Goal: Contribute content: Add original content to the website for others to see

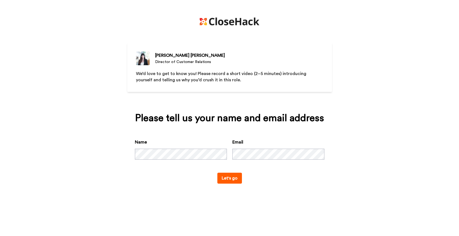
click at [230, 184] on button "Let's go" at bounding box center [230, 178] width 25 height 11
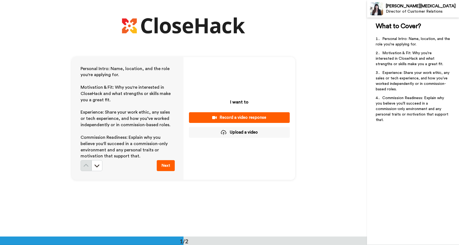
click at [248, 115] on div "Record a video response" at bounding box center [240, 118] width 92 height 6
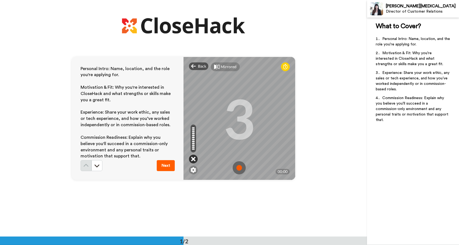
click at [194, 160] on icon at bounding box center [193, 158] width 4 height 5
click at [194, 159] on icon at bounding box center [193, 158] width 4 height 5
click at [195, 169] on img at bounding box center [193, 169] width 5 height 5
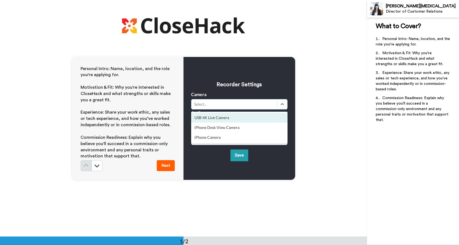
click at [219, 104] on div "Select..." at bounding box center [234, 103] width 80 height 5
click at [229, 119] on div "USB 4K Live Camera" at bounding box center [239, 118] width 96 height 10
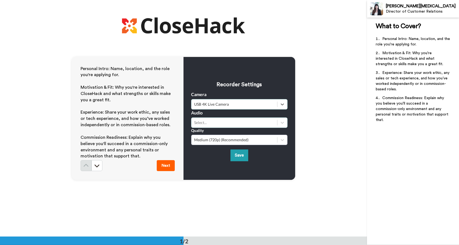
click at [219, 124] on div "Select..." at bounding box center [234, 122] width 80 height 5
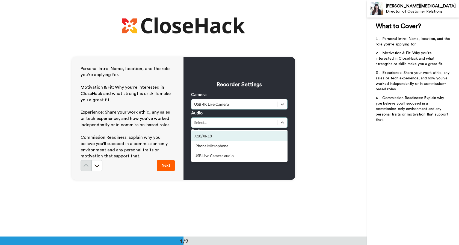
click at [215, 138] on div "X18/XR18" at bounding box center [239, 136] width 96 height 10
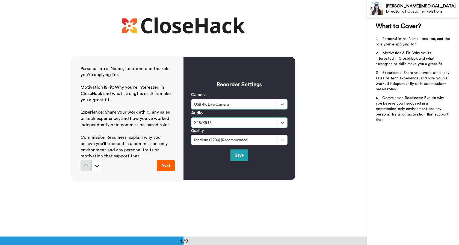
click at [271, 140] on div "Medium (720p) (Recommended)" at bounding box center [234, 139] width 80 height 5
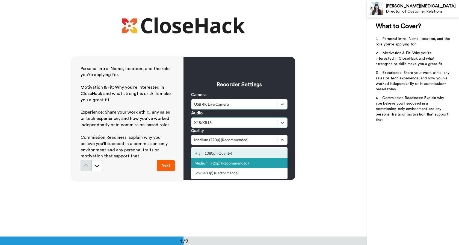
click at [233, 153] on div "High (1080p) (Quality)" at bounding box center [239, 153] width 96 height 10
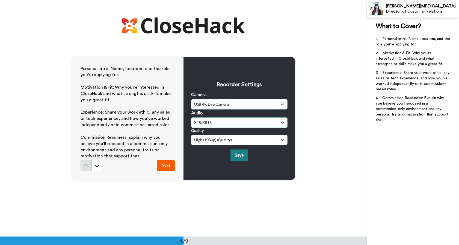
click at [239, 156] on button "Save" at bounding box center [240, 155] width 18 height 12
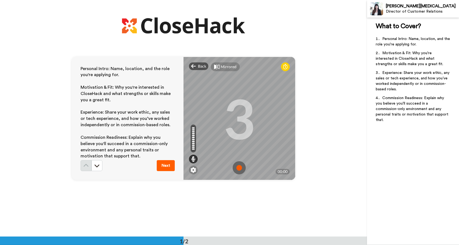
click at [194, 144] on div at bounding box center [193, 144] width 3 height 1
click at [194, 159] on icon at bounding box center [193, 158] width 4 height 5
click at [193, 170] on img at bounding box center [193, 169] width 5 height 5
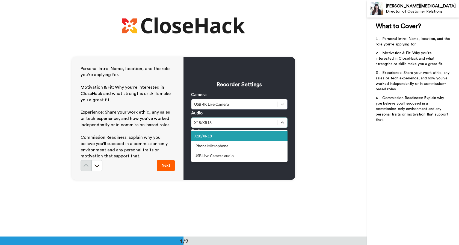
click at [223, 124] on div "X18/XR18" at bounding box center [234, 122] width 80 height 5
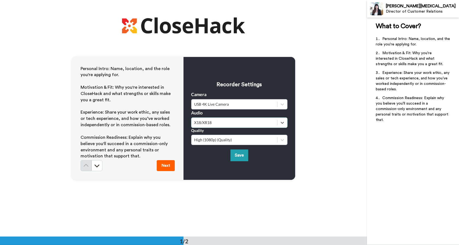
click at [223, 124] on div "X18/XR18" at bounding box center [234, 122] width 80 height 5
click at [241, 155] on button "Save" at bounding box center [240, 155] width 18 height 12
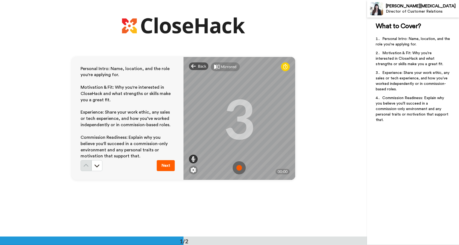
click at [194, 159] on icon at bounding box center [193, 158] width 4 height 5
drag, startPoint x: 194, startPoint y: 145, endPoint x: 194, endPoint y: 135, distance: 10.1
click at [194, 135] on div at bounding box center [193, 138] width 5 height 28
click at [238, 162] on img at bounding box center [239, 167] width 13 height 13
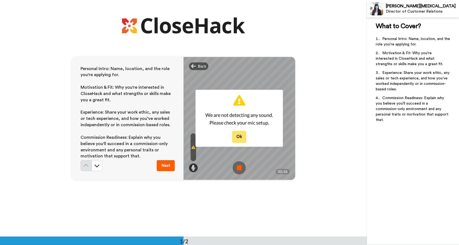
click at [239, 139] on button "Ok" at bounding box center [239, 137] width 14 height 12
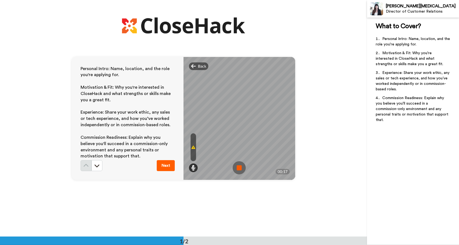
click at [239, 167] on img at bounding box center [239, 167] width 13 height 13
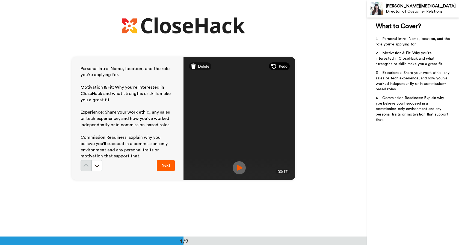
click at [274, 66] on icon at bounding box center [273, 65] width 5 height 5
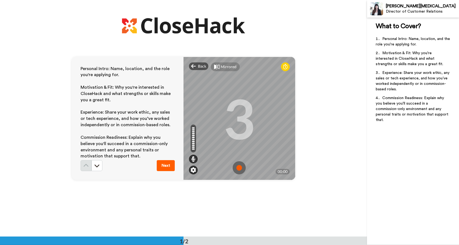
click at [194, 169] on img at bounding box center [193, 169] width 5 height 5
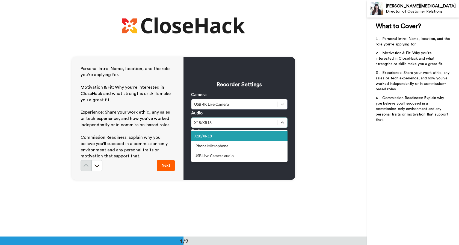
click at [217, 122] on div "X18/XR18" at bounding box center [234, 122] width 80 height 5
click at [216, 156] on div "USB Live Camera audio" at bounding box center [239, 156] width 96 height 10
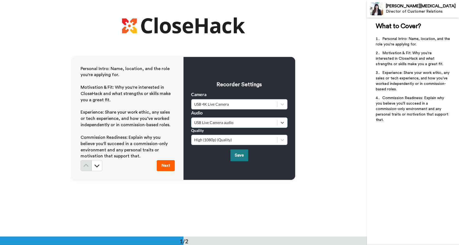
click at [240, 156] on button "Save" at bounding box center [240, 155] width 18 height 12
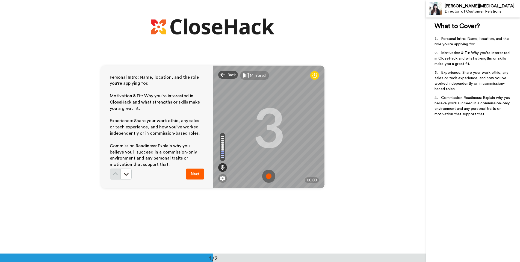
click at [270, 174] on img at bounding box center [268, 176] width 13 height 13
click at [268, 175] on img at bounding box center [268, 176] width 13 height 13
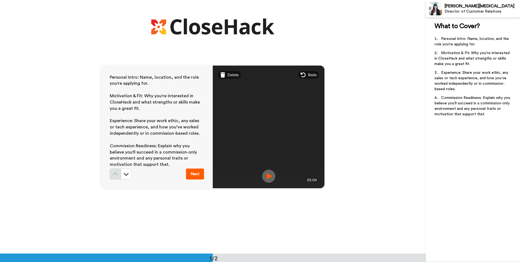
click at [270, 175] on img at bounding box center [268, 176] width 13 height 13
click at [268, 176] on img at bounding box center [268, 176] width 13 height 13
click at [311, 74] on span "Redo" at bounding box center [312, 74] width 9 height 5
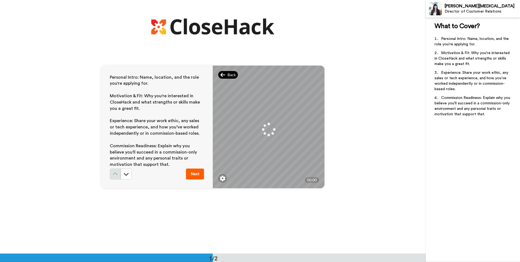
click at [227, 75] on div "Back" at bounding box center [228, 75] width 20 height 8
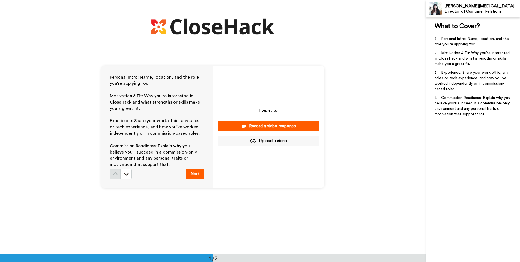
click at [276, 125] on div "Record a video response" at bounding box center [269, 126] width 92 height 6
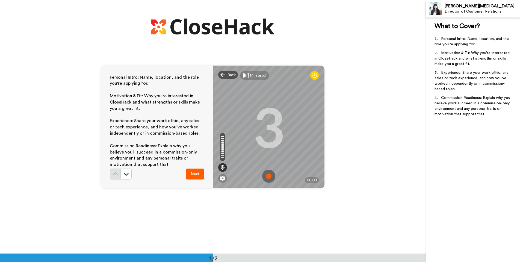
click at [270, 174] on img at bounding box center [268, 176] width 13 height 13
click at [269, 177] on img at bounding box center [268, 176] width 13 height 13
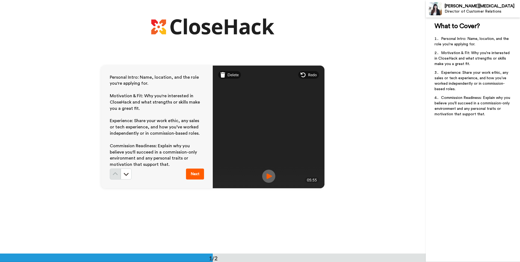
click at [270, 176] on img at bounding box center [268, 176] width 13 height 13
click at [198, 175] on button "Next" at bounding box center [195, 174] width 18 height 11
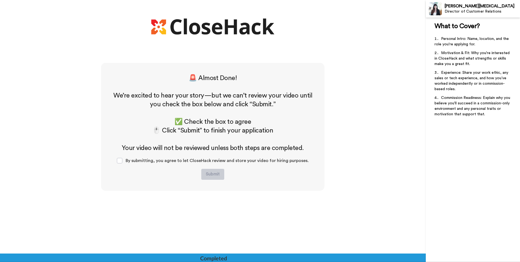
scroll to position [191, 0]
click at [122, 161] on span at bounding box center [119, 160] width 5 height 5
click at [213, 176] on button "Submit" at bounding box center [212, 174] width 23 height 11
